Goal: Information Seeking & Learning: Compare options

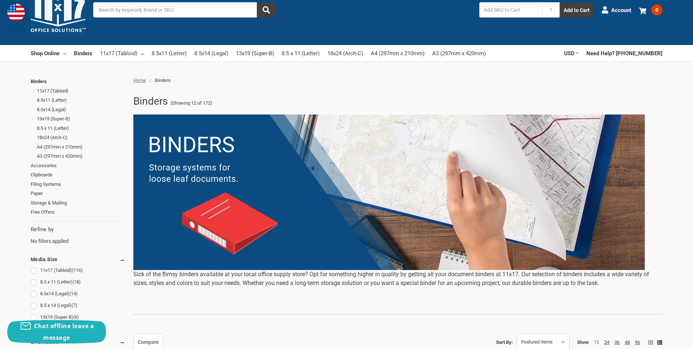
scroll to position [73, 0]
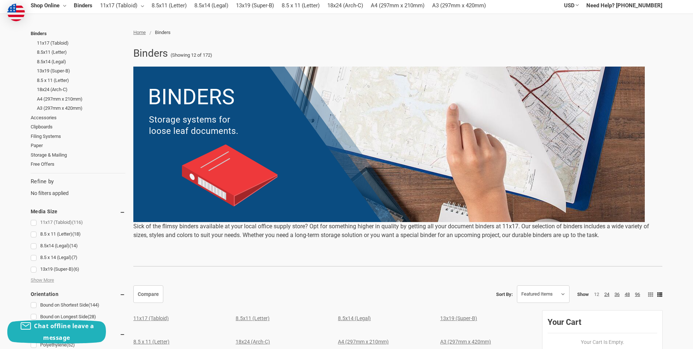
click at [62, 220] on link "11x17 (Tabloid) (116)" at bounding box center [78, 222] width 95 height 10
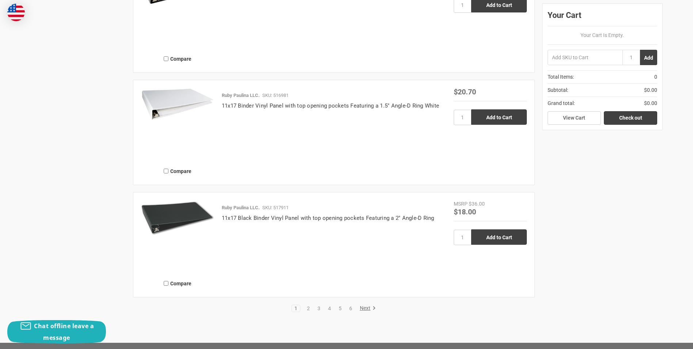
scroll to position [1502, 0]
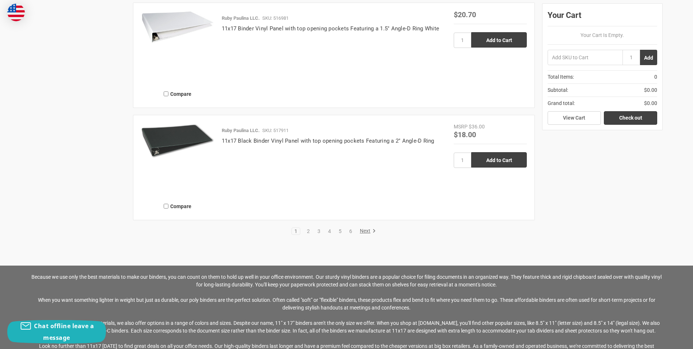
click at [173, 146] on img at bounding box center [177, 141] width 73 height 36
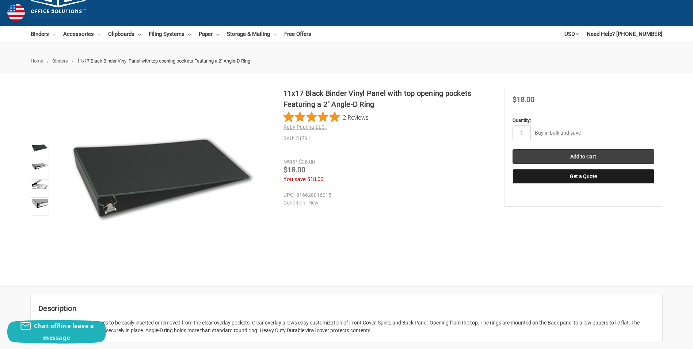
scroll to position [37, 0]
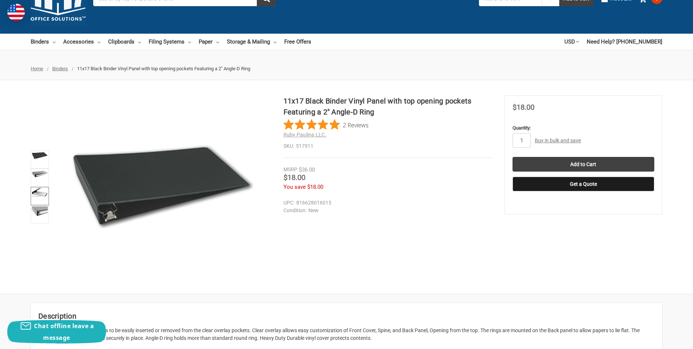
click at [39, 192] on img at bounding box center [40, 192] width 16 height 9
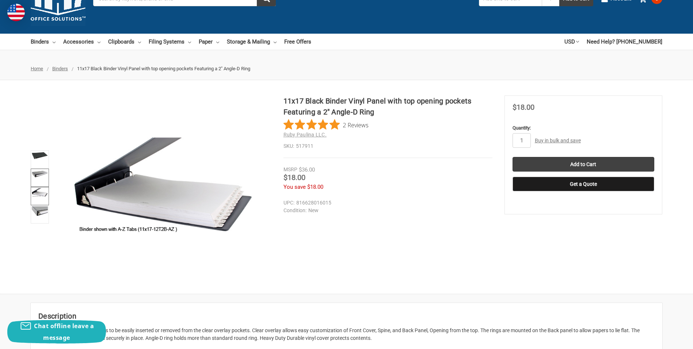
click at [35, 173] on img at bounding box center [40, 173] width 16 height 7
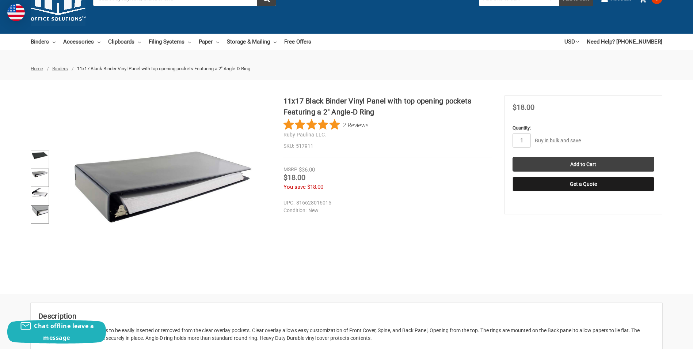
click at [37, 212] on img at bounding box center [40, 211] width 16 height 10
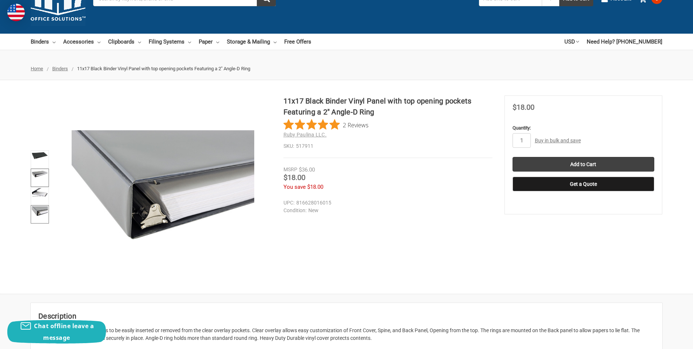
click at [40, 181] on link at bounding box center [40, 177] width 18 height 18
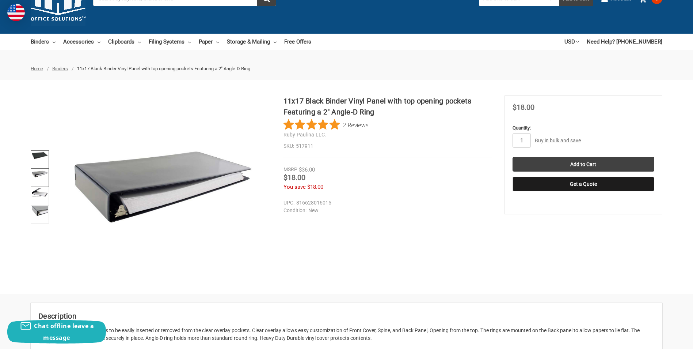
click at [33, 160] on link at bounding box center [40, 159] width 18 height 18
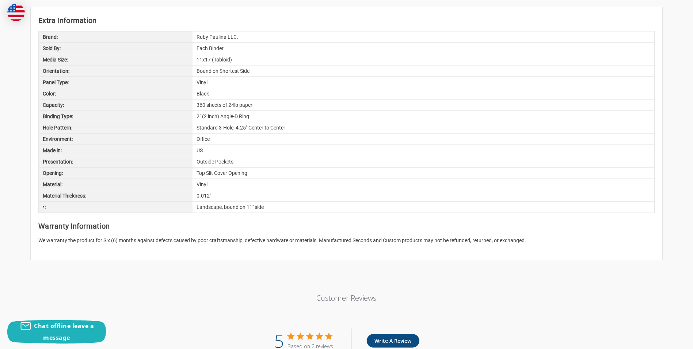
scroll to position [402, 0]
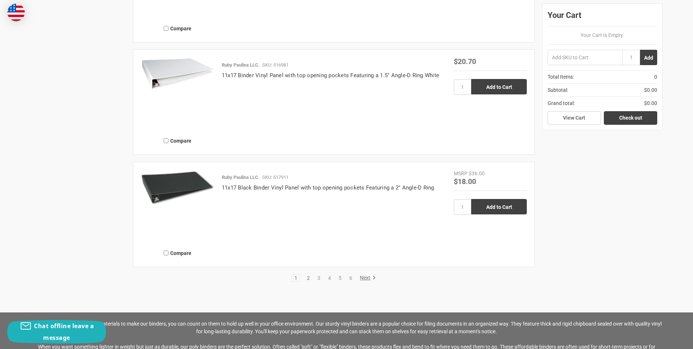
click at [311, 280] on link "2" at bounding box center [308, 277] width 8 height 5
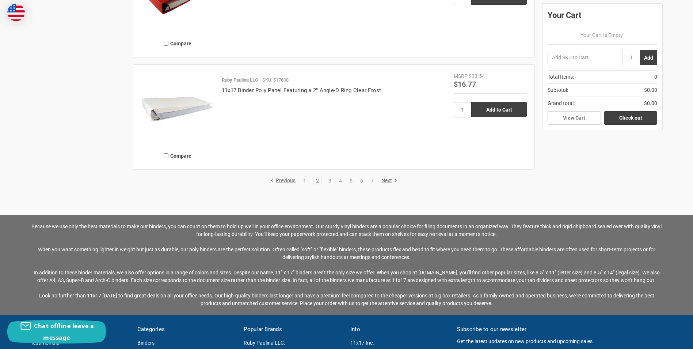
scroll to position [1535, 0]
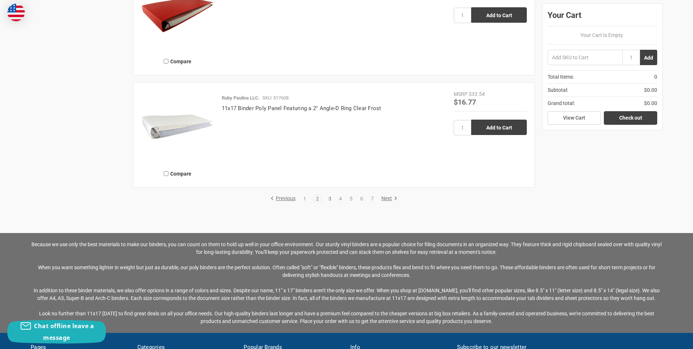
click at [331, 198] on link "3" at bounding box center [330, 198] width 8 height 5
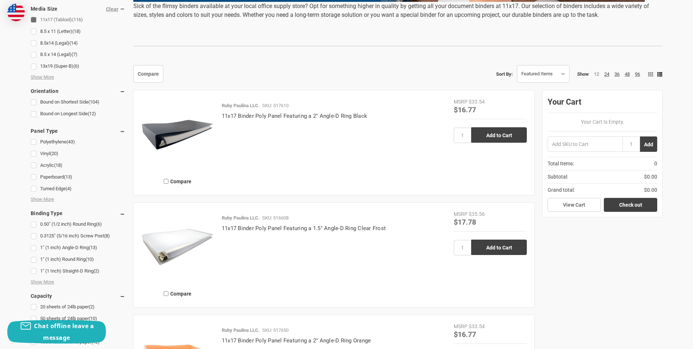
scroll to position [292, 0]
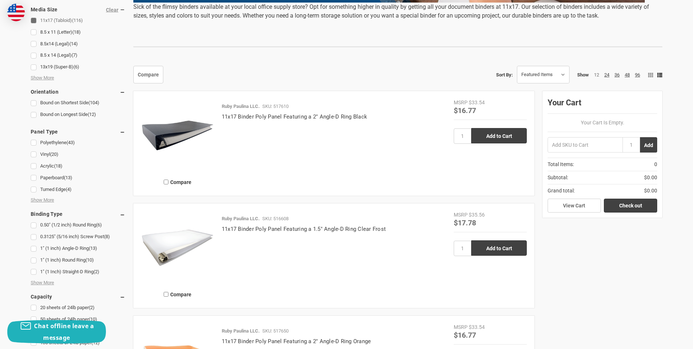
click at [191, 132] on img at bounding box center [177, 135] width 73 height 73
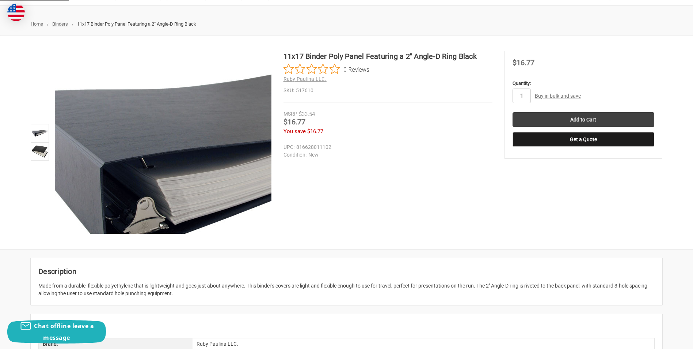
scroll to position [73, 0]
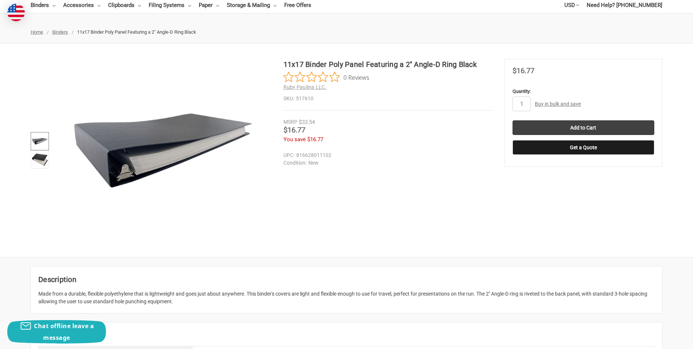
click at [42, 145] on img at bounding box center [40, 141] width 16 height 16
click at [37, 167] on link at bounding box center [40, 159] width 18 height 18
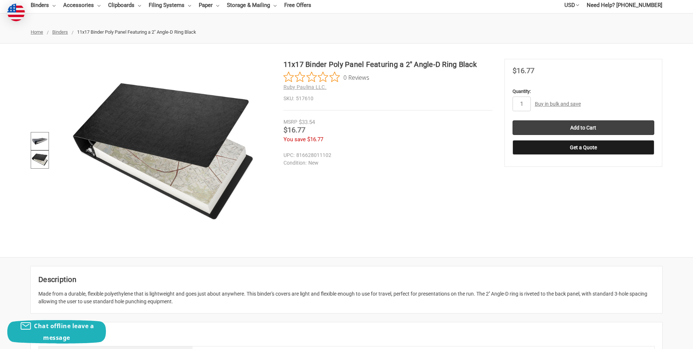
click at [39, 138] on img at bounding box center [40, 141] width 16 height 16
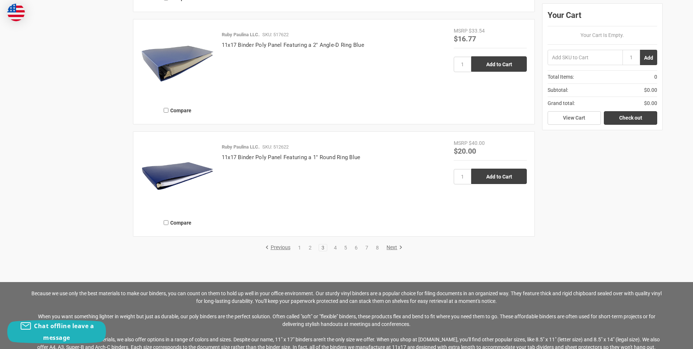
scroll to position [1498, 0]
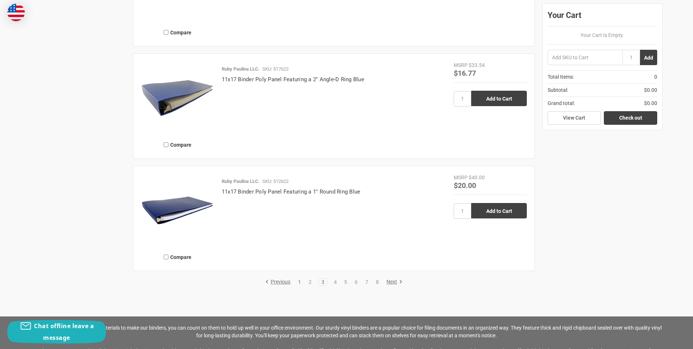
click at [302, 284] on link "1" at bounding box center [300, 281] width 8 height 5
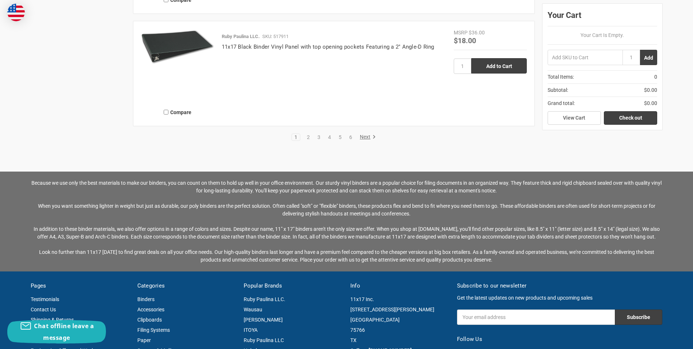
scroll to position [1608, 0]
